Goal: Find specific page/section: Find specific page/section

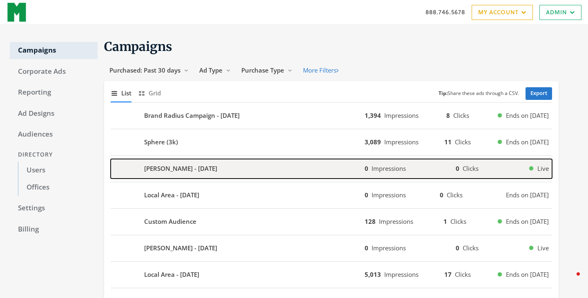
click at [194, 171] on b "[PERSON_NAME] - [DATE]" at bounding box center [180, 168] width 73 height 9
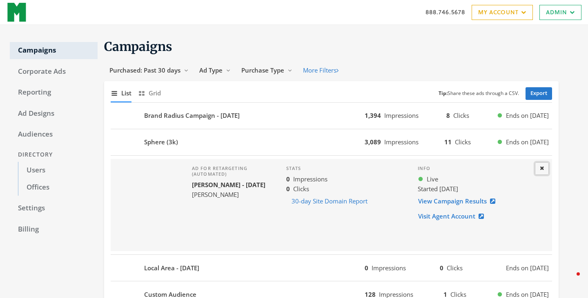
click at [544, 171] on button "Close" at bounding box center [542, 169] width 14 height 13
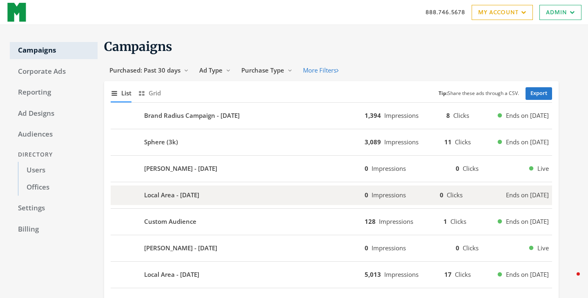
scroll to position [11, 0]
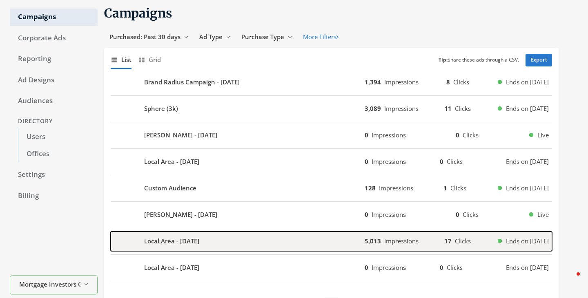
click at [244, 238] on div "Local Area - [DATE]" at bounding box center [238, 242] width 254 height 20
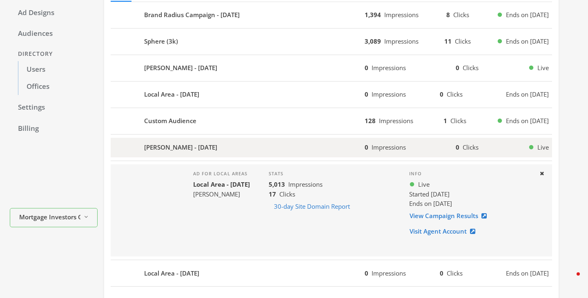
scroll to position [113, 0]
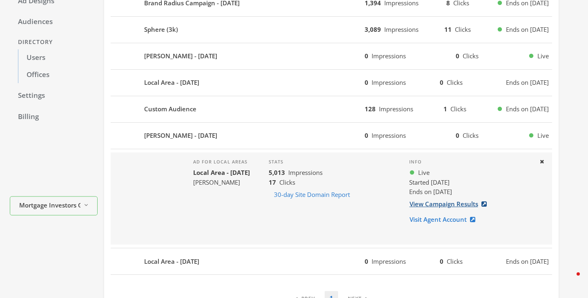
click at [445, 204] on link "View Campaign Results" at bounding box center [450, 204] width 83 height 15
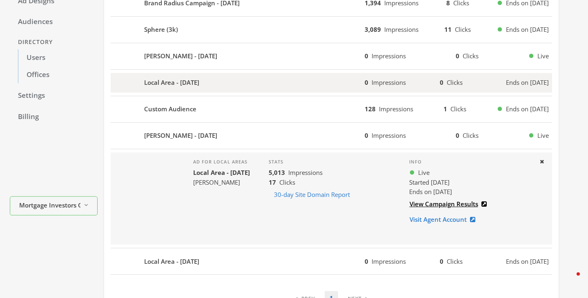
scroll to position [0, 0]
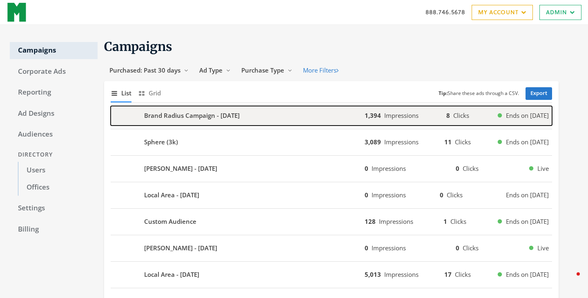
click at [212, 118] on b "Brand Radius Campaign - [DATE]" at bounding box center [192, 115] width 96 height 9
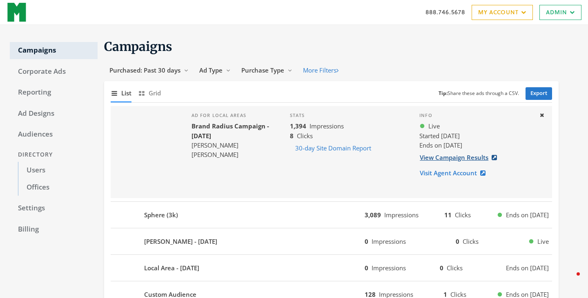
click at [453, 160] on link "View Campaign Results" at bounding box center [460, 157] width 83 height 15
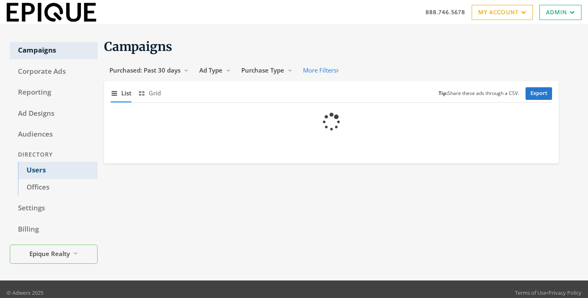
click at [42, 171] on link "Users" at bounding box center [58, 170] width 80 height 17
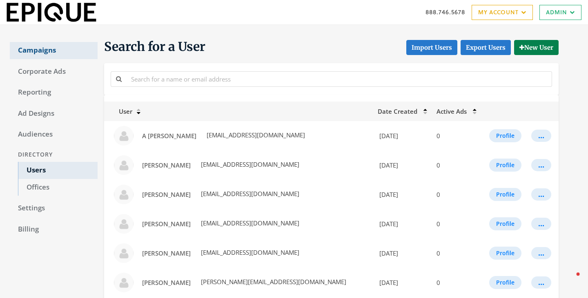
click at [31, 48] on link "Campaigns" at bounding box center [54, 50] width 88 height 17
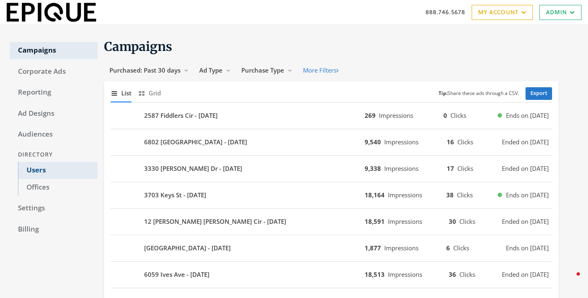
click at [34, 173] on link "Users" at bounding box center [58, 170] width 80 height 17
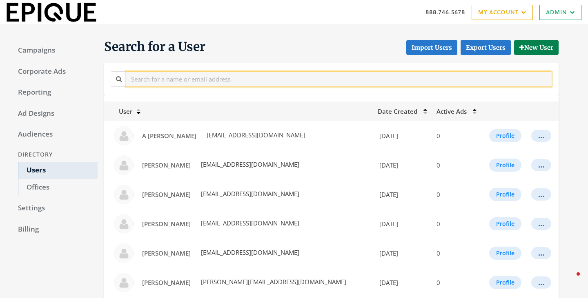
click at [194, 82] on input "text" at bounding box center [339, 78] width 426 height 15
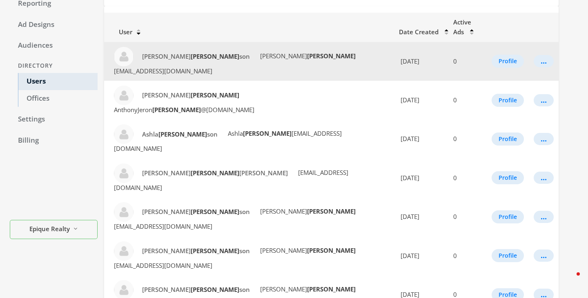
type input "j"
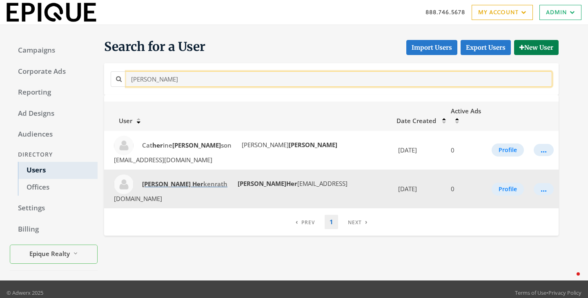
type input "john her"
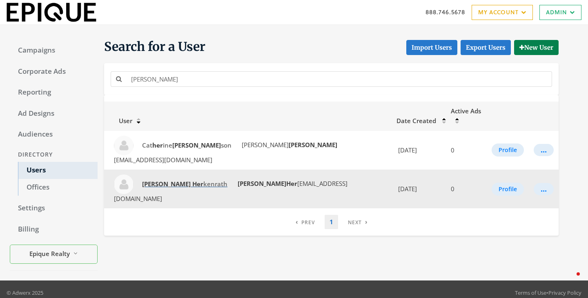
click at [171, 177] on link "John Her kenrath" at bounding box center [185, 184] width 96 height 15
